Goal: Task Accomplishment & Management: Complete application form

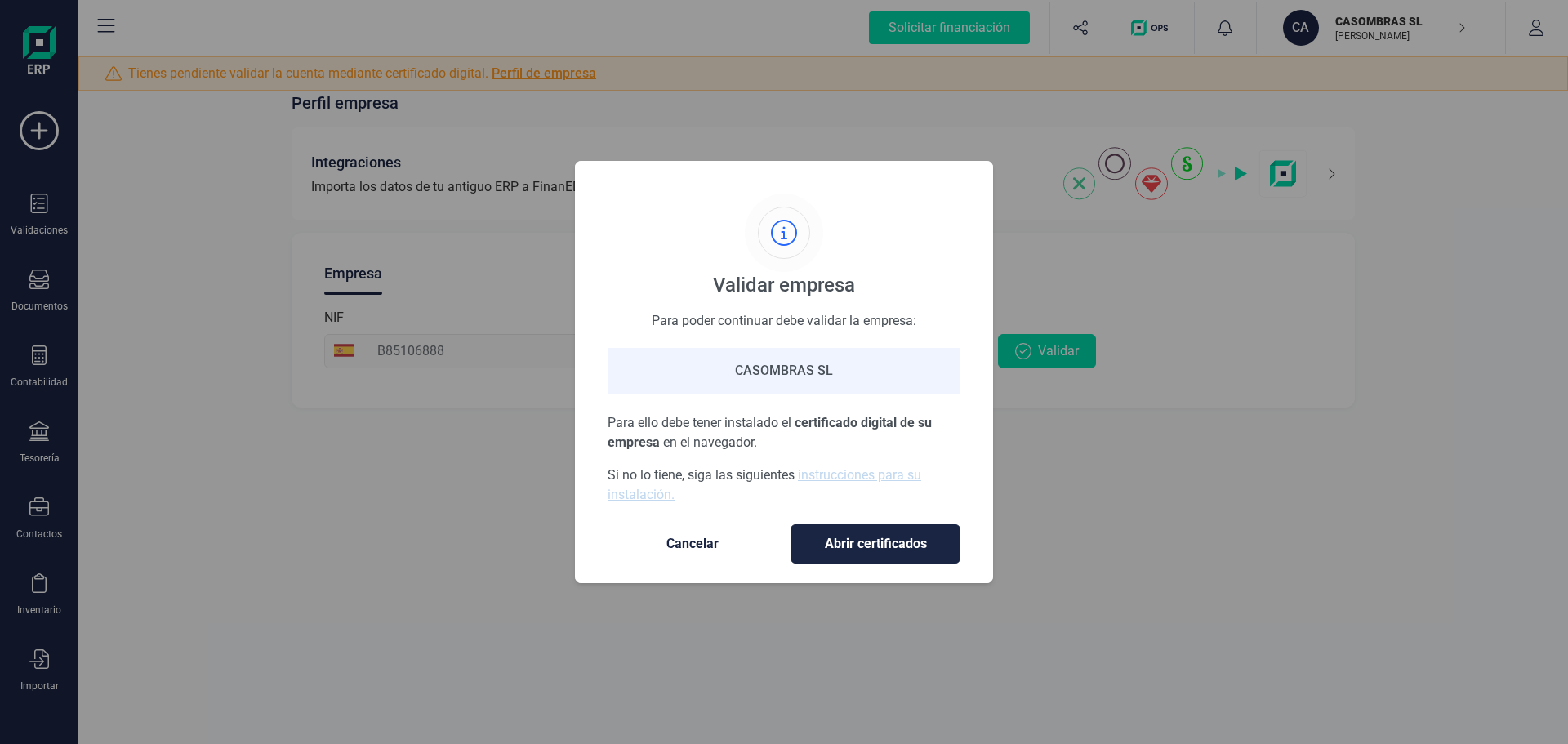
click at [702, 553] on span "Cancelar" at bounding box center [693, 544] width 137 height 20
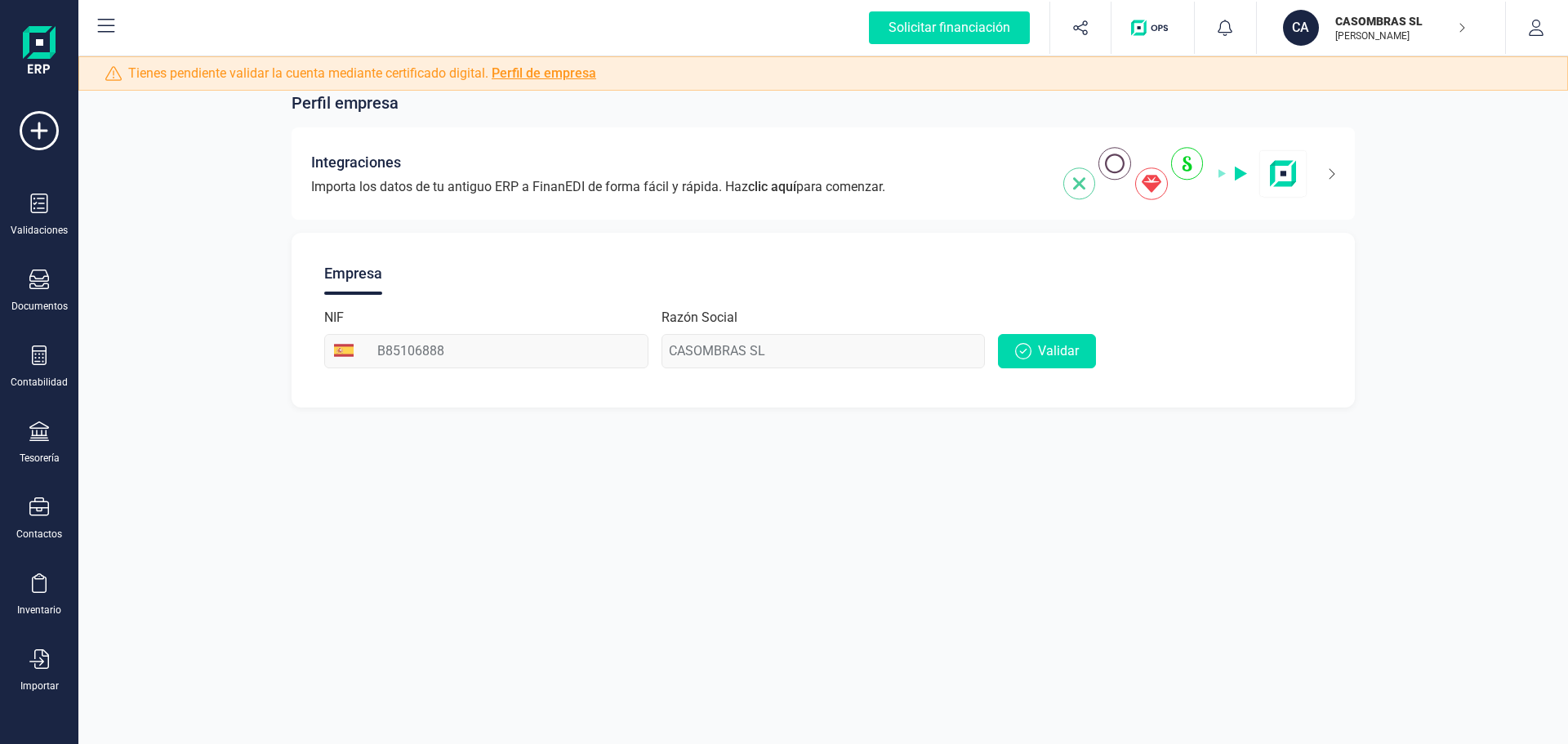
click at [1458, 29] on icon "button" at bounding box center [1462, 27] width 8 height 13
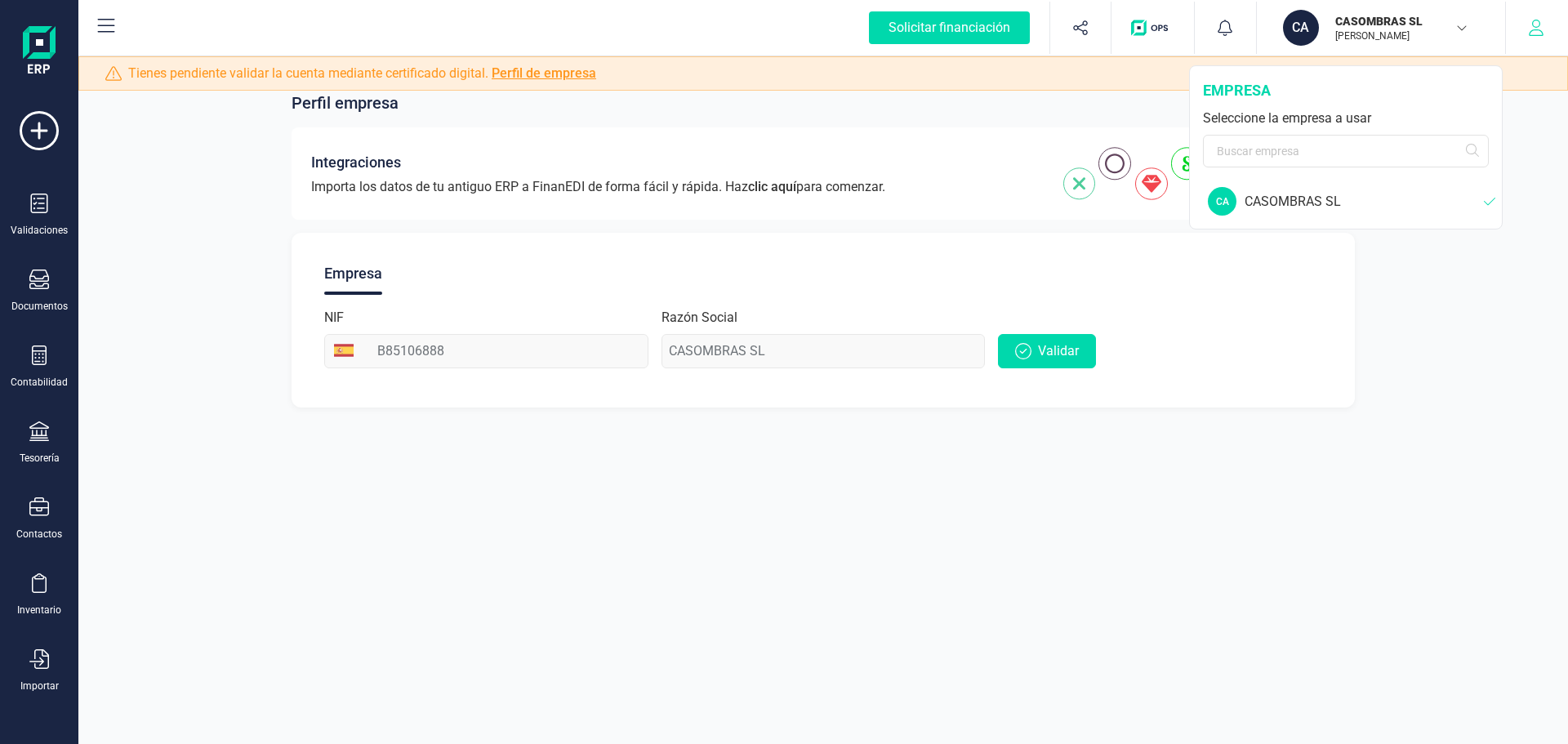
click at [1529, 36] on icon "button" at bounding box center [1536, 27] width 15 height 16
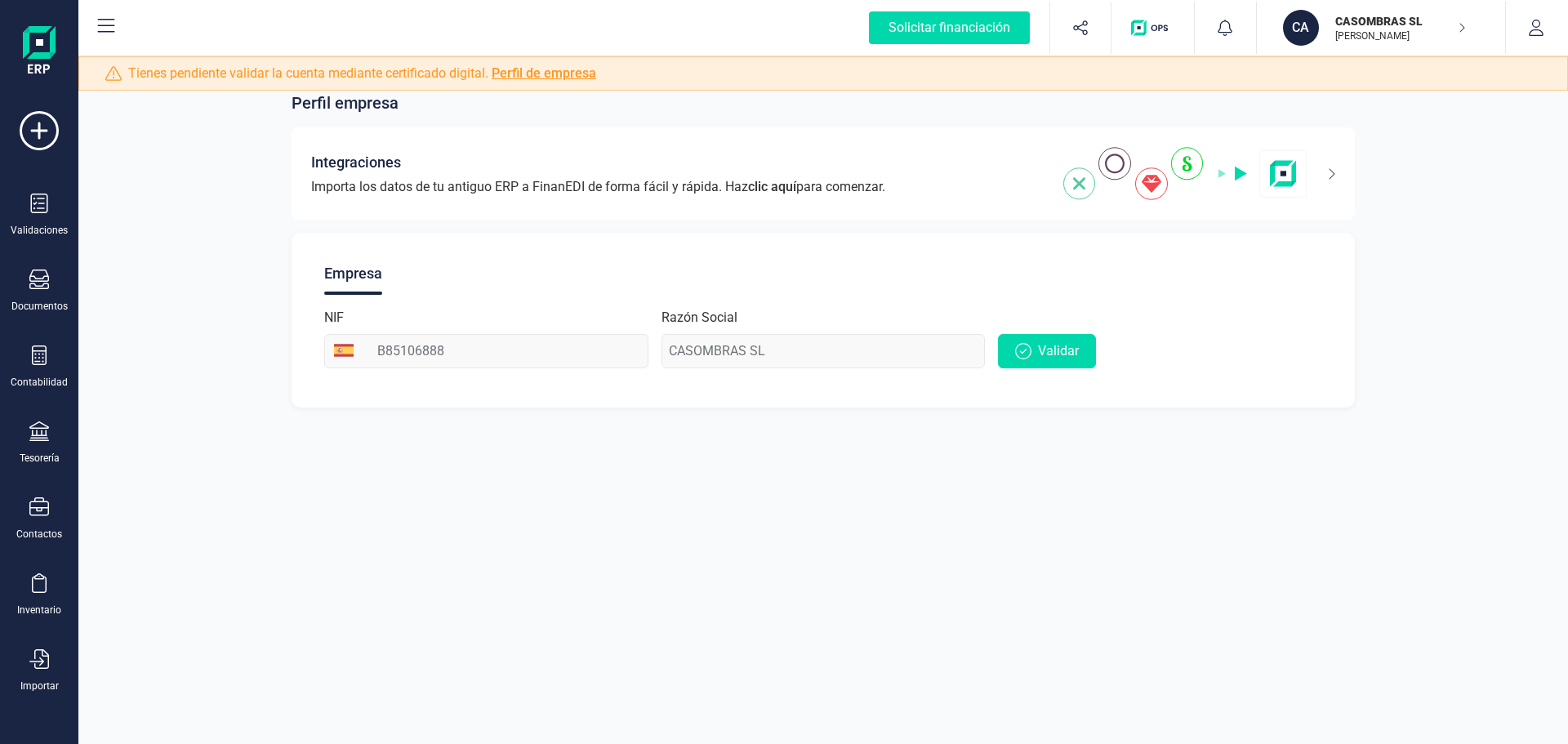
click at [1196, 90] on div "Tienes pendiente validar la cuenta mediante certificado digital. Perfil de empr…" at bounding box center [823, 74] width 1490 height 35
click at [904, 35] on div "Solicitar financiación" at bounding box center [949, 27] width 161 height 33
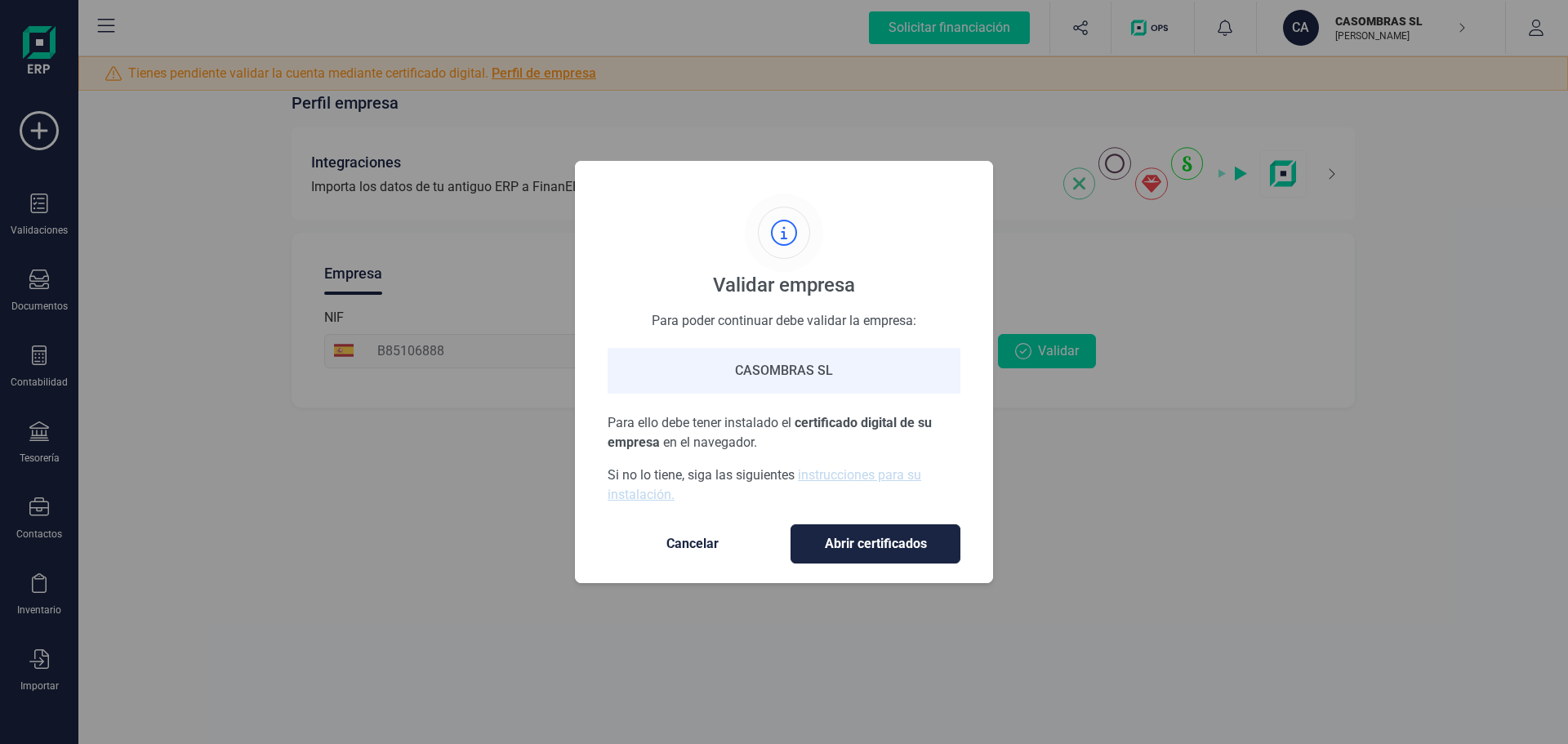
click at [1109, 576] on div "Validar empresa Para poder continuar debe validar la empresa: CASOMBRAS SL Para…" at bounding box center [784, 372] width 1568 height 744
click at [851, 553] on span "Abrir certificados" at bounding box center [875, 544] width 136 height 20
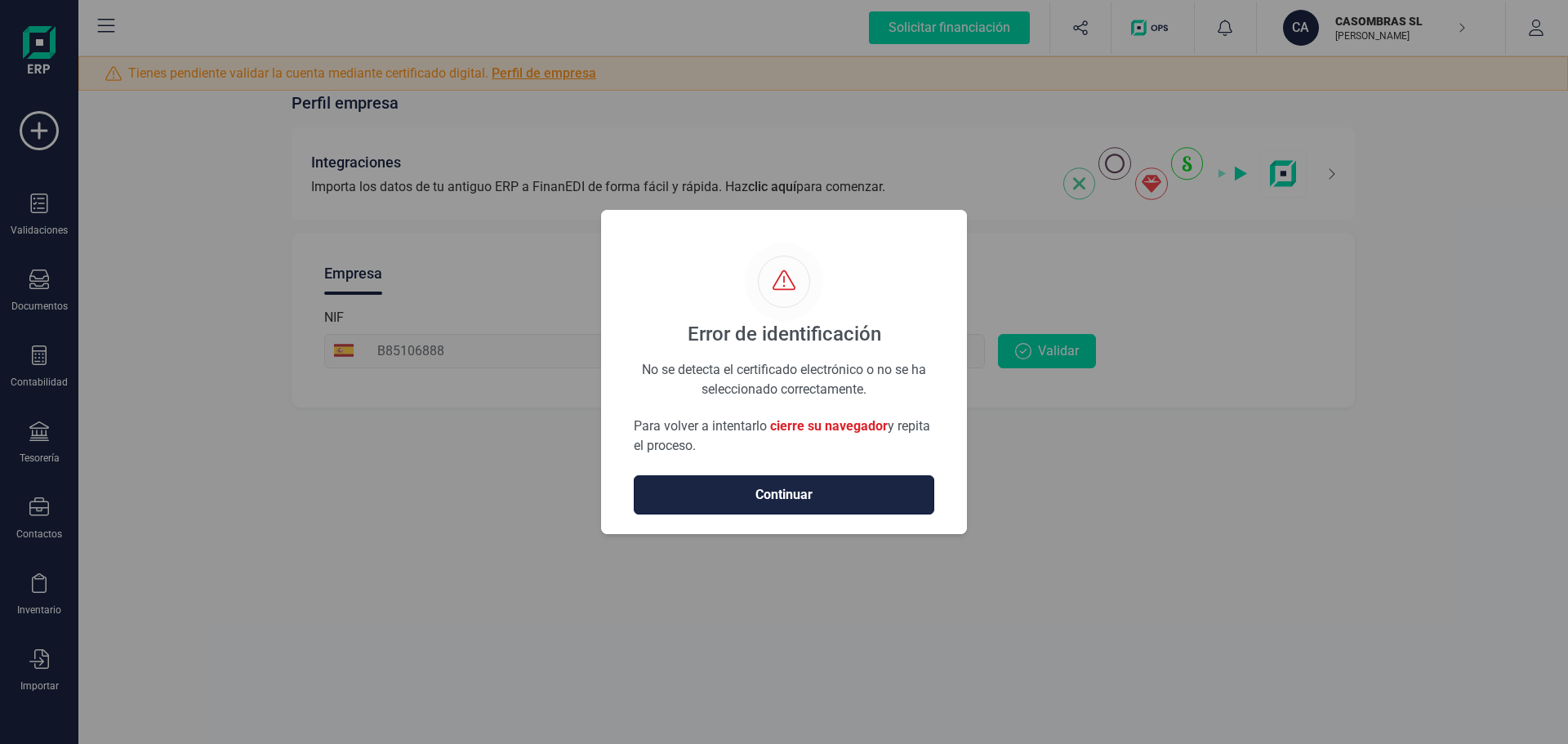
click at [794, 505] on span "Continuar" at bounding box center [784, 495] width 266 height 20
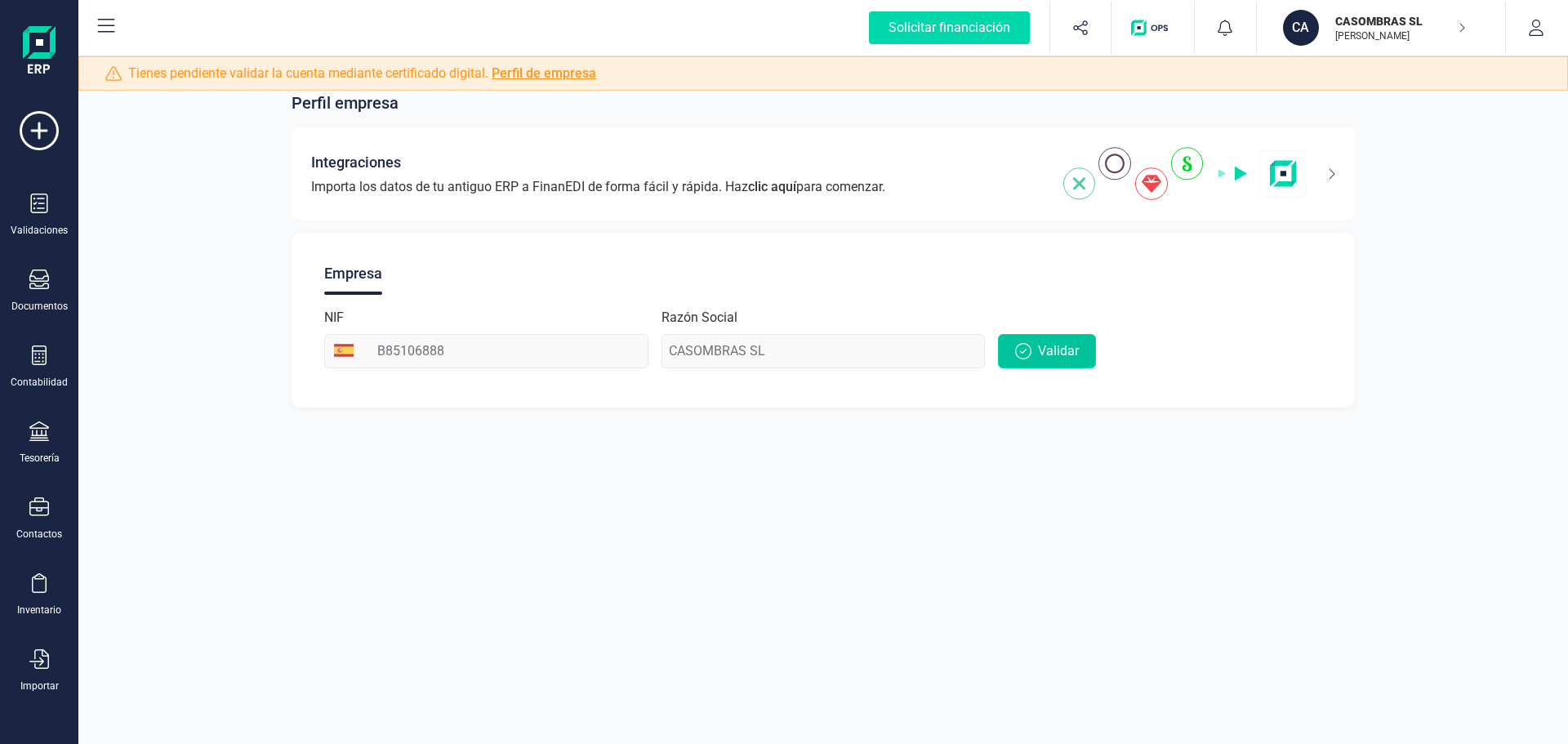
click at [1069, 361] on span "Validar" at bounding box center [1059, 351] width 41 height 20
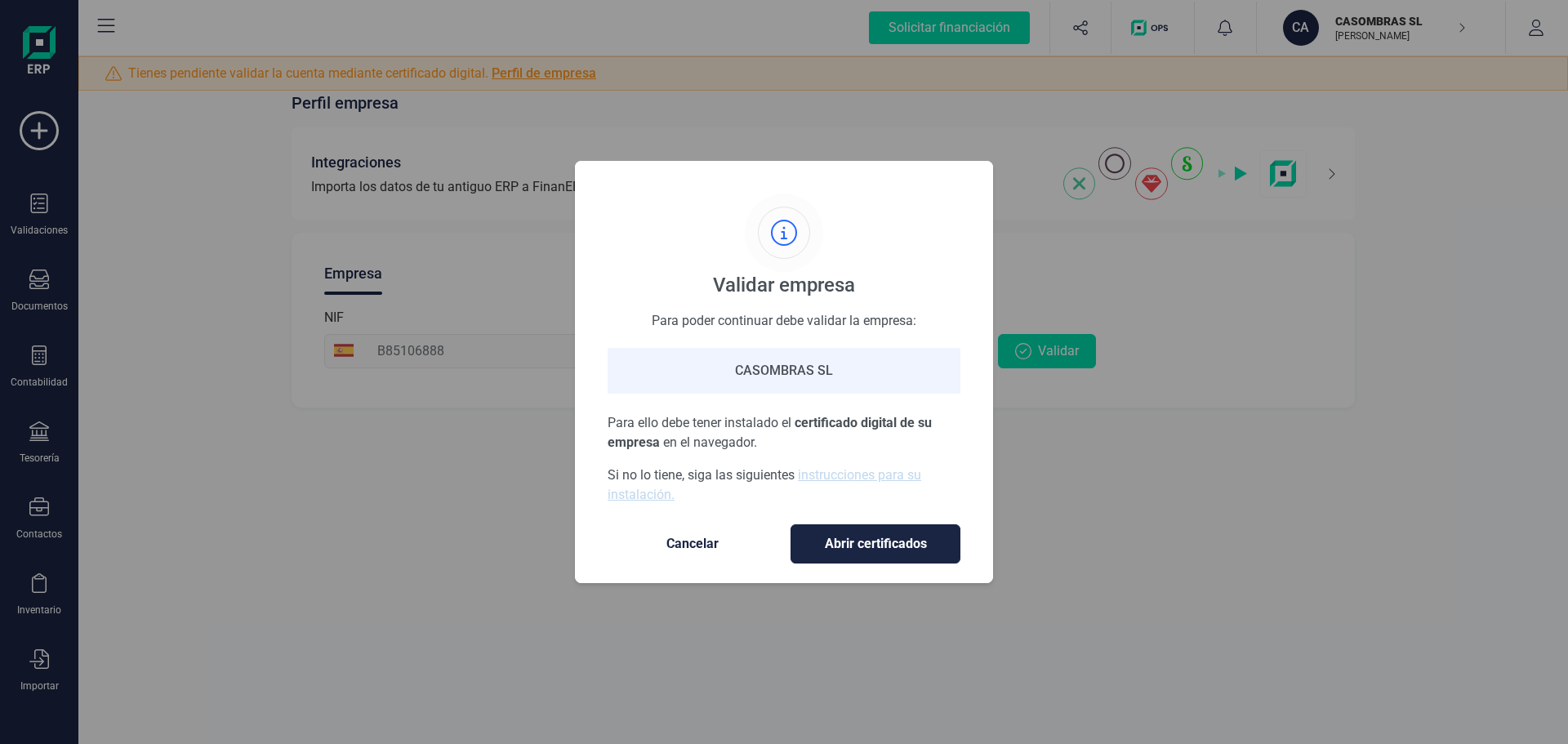
click at [1029, 454] on div "Validar empresa Para poder continuar debe validar la empresa: CASOMBRAS SL Para…" at bounding box center [784, 372] width 1568 height 744
click at [705, 553] on span "Cancelar" at bounding box center [693, 544] width 137 height 20
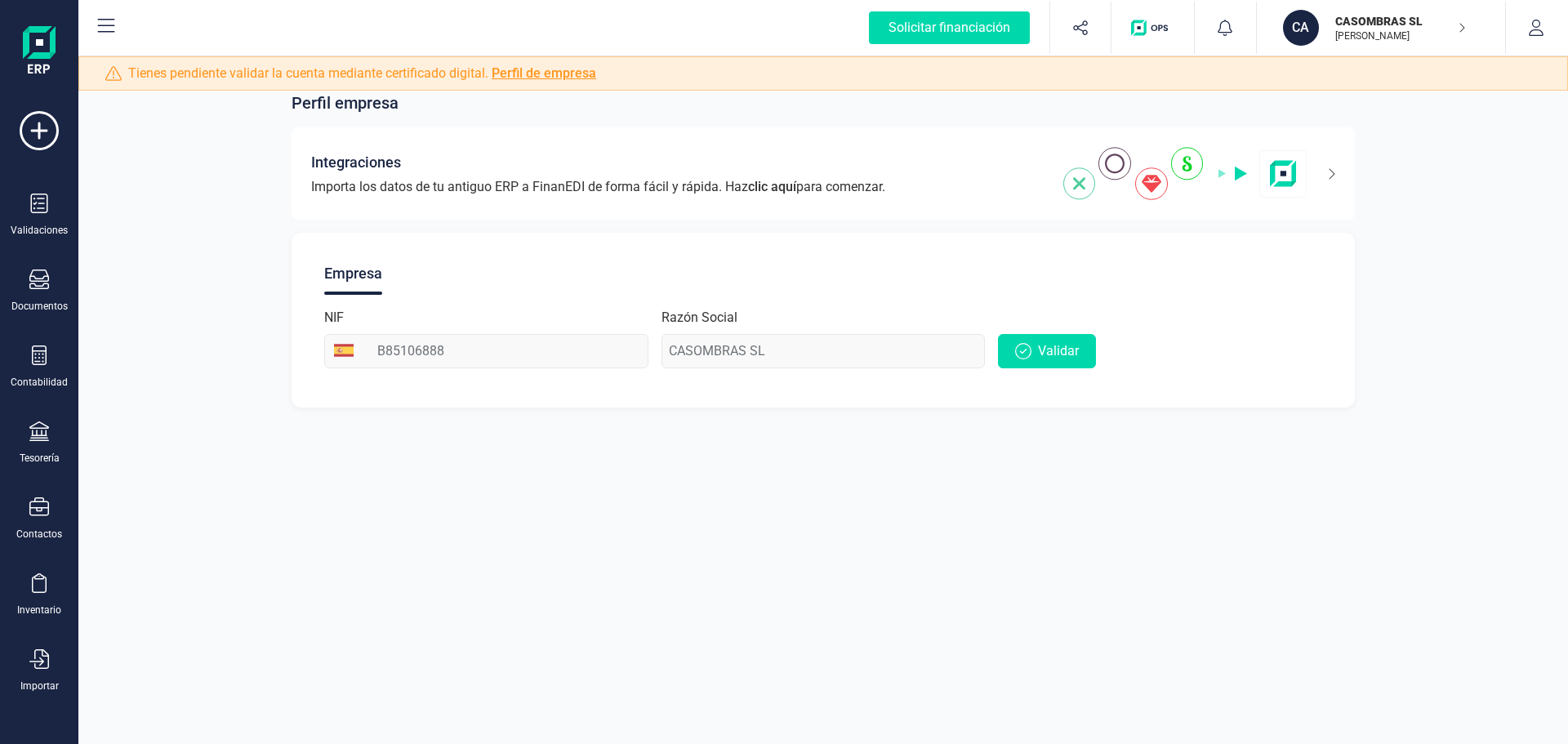
click at [105, 32] on icon at bounding box center [106, 26] width 17 height 14
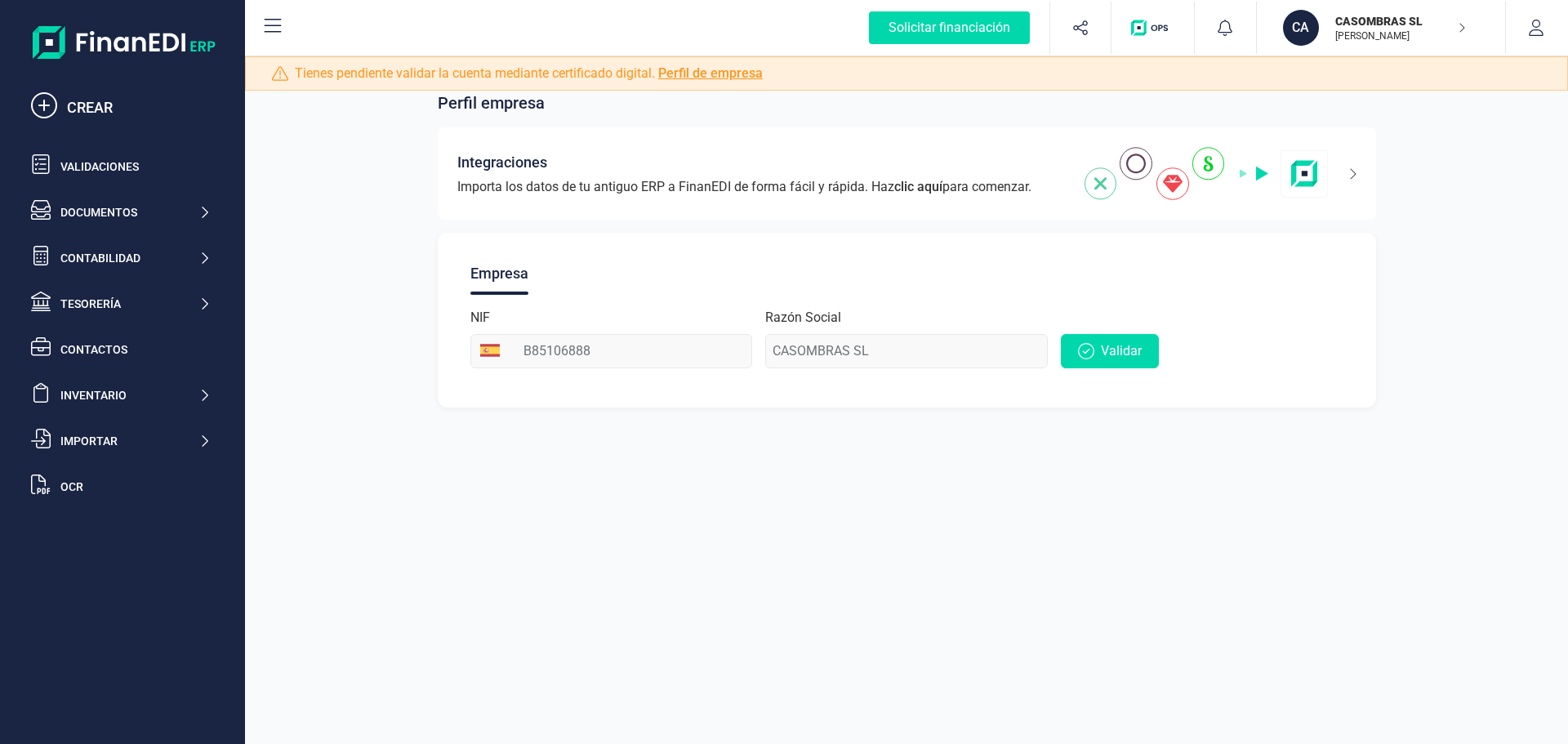
click at [1132, 27] on img "button" at bounding box center [1153, 27] width 43 height 16
